Goal: Find specific page/section: Find specific page/section

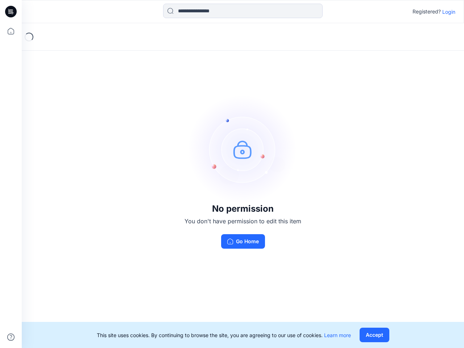
click at [232, 174] on img at bounding box center [242, 149] width 109 height 109
click at [11, 12] on icon at bounding box center [12, 12] width 3 height 0
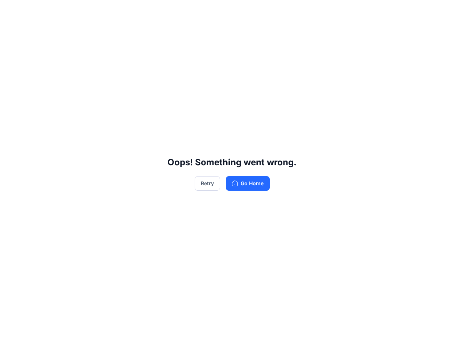
click at [11, 31] on div "Oops! Something went wrong. Retry Go Home" at bounding box center [232, 174] width 464 height 348
click at [11, 337] on div "Oops! Something went wrong. Retry Go Home" at bounding box center [232, 174] width 464 height 348
click at [243, 11] on div "Oops! Something went wrong. Retry Go Home" at bounding box center [232, 174] width 464 height 348
click at [448, 12] on div "Oops! Something went wrong. Retry Go Home" at bounding box center [232, 174] width 464 height 348
click at [374, 335] on div "Oops! Something went wrong. Retry Go Home" at bounding box center [232, 174] width 464 height 348
